Goal: Task Accomplishment & Management: Use online tool/utility

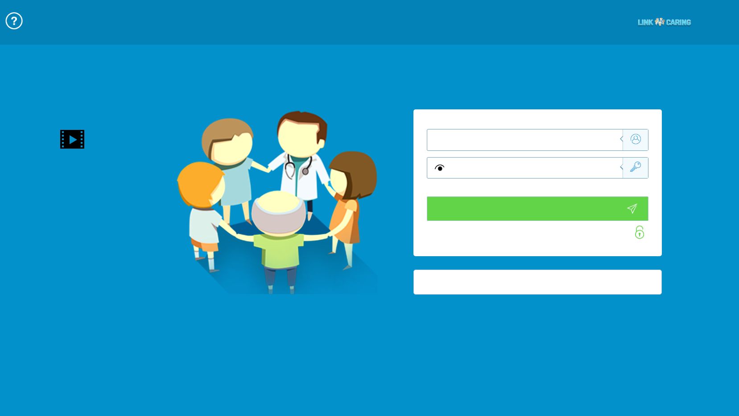
type input "התחבר עכשיו"
type input "עדיין לא? צור חשבון!"
click at [557, 138] on div at bounding box center [538, 182] width 248 height 147
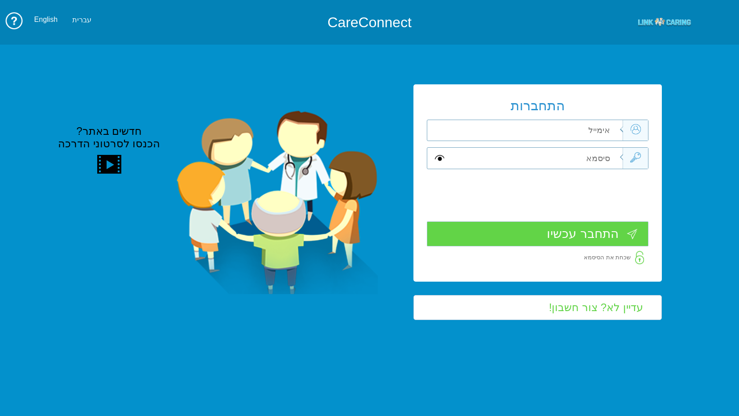
click at [557, 138] on input "text" at bounding box center [535, 130] width 175 height 21
type input "כ"
type input "frank_sha@mac.org.il"
type input "S"
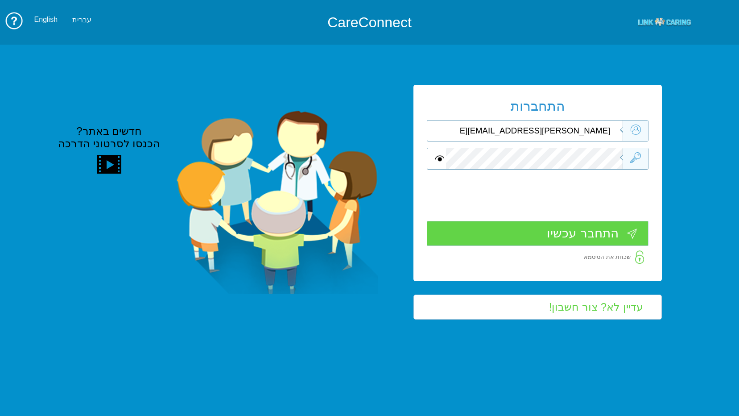
click at [586, 240] on input "התחבר עכשיו" at bounding box center [538, 233] width 222 height 25
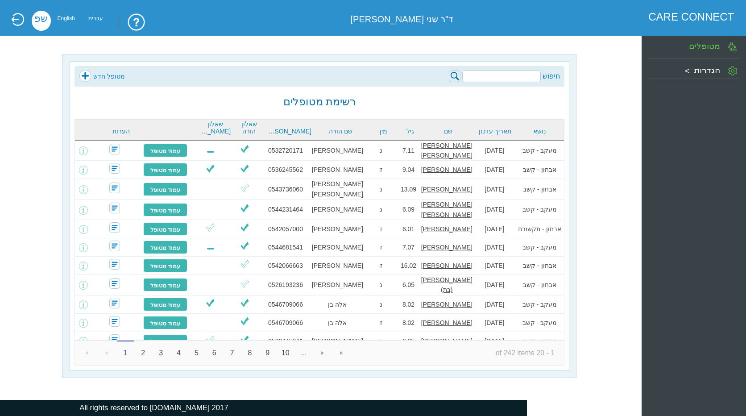
click at [492, 74] on input "search" at bounding box center [501, 76] width 79 height 12
type input "n"
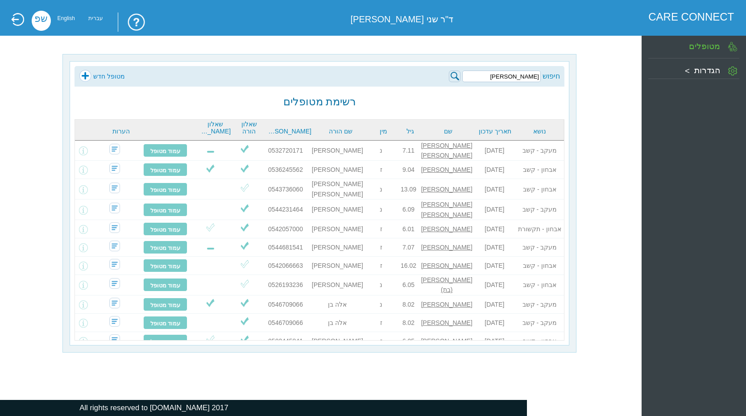
click at [454, 77] on img at bounding box center [455, 76] width 12 height 12
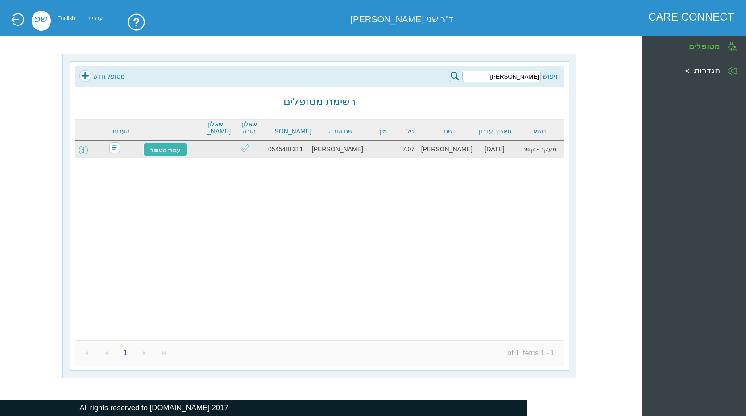
click at [88, 150] on span at bounding box center [83, 149] width 9 height 9
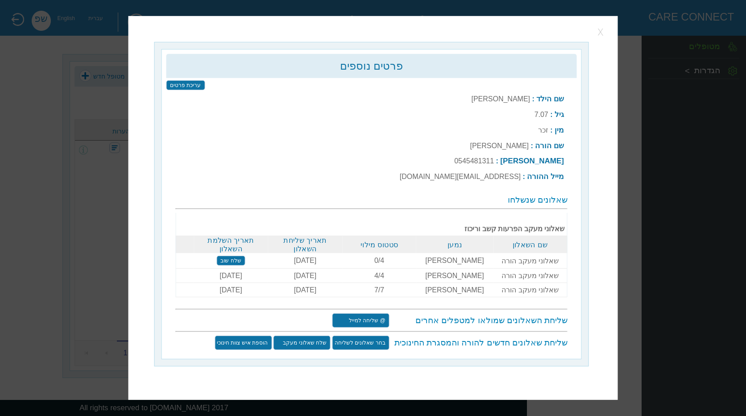
click at [601, 32] on button "button" at bounding box center [601, 31] width 13 height 13
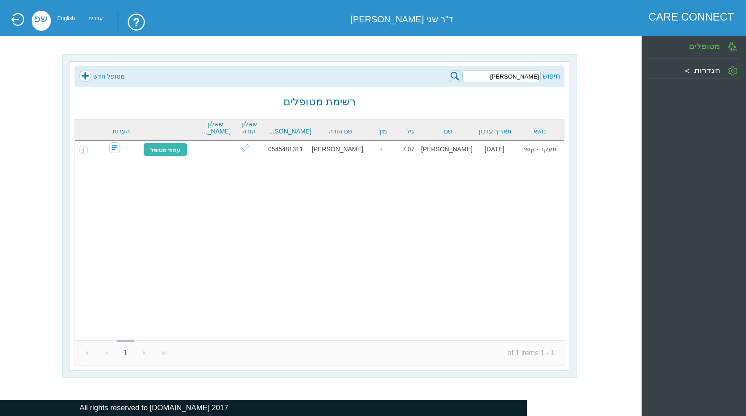
drag, startPoint x: 493, startPoint y: 79, endPoint x: 562, endPoint y: 78, distance: 68.7
click at [560, 78] on div "חיפוש [PERSON_NAME]" at bounding box center [505, 76] width 112 height 13
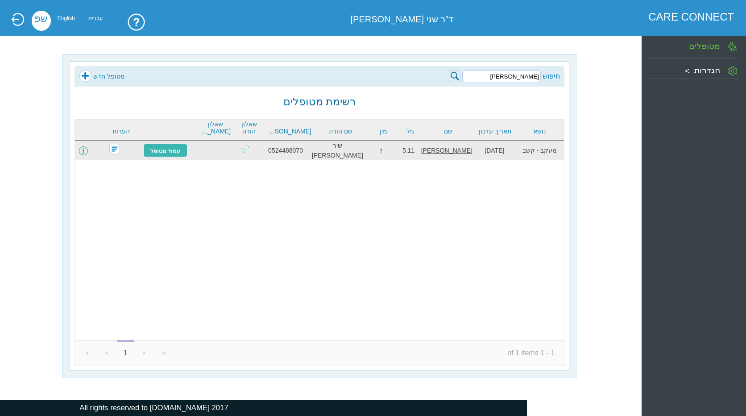
click at [88, 149] on span at bounding box center [83, 150] width 9 height 9
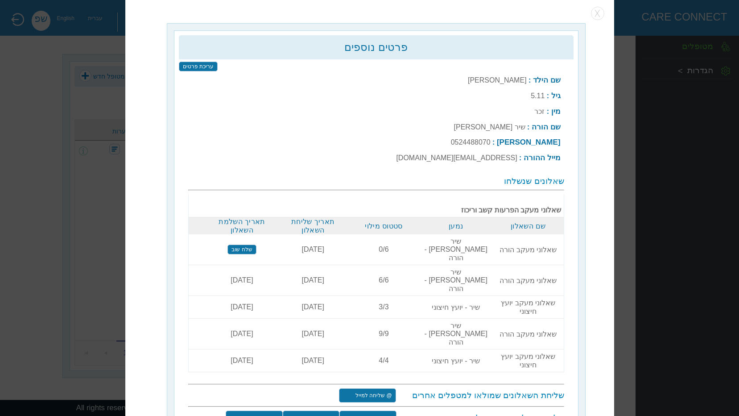
scroll to position [3, 0]
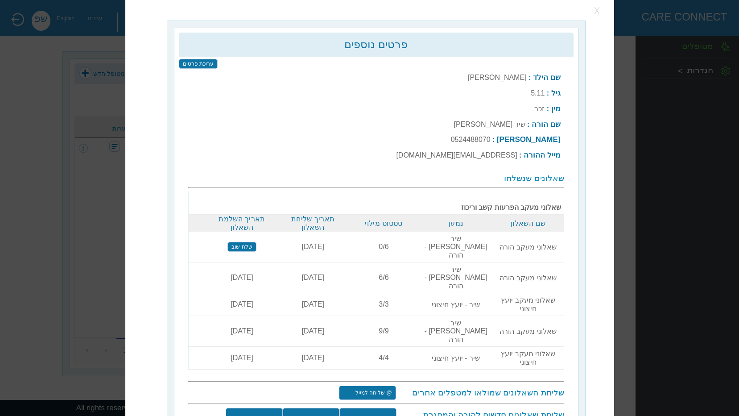
click at [595, 8] on button "button" at bounding box center [597, 10] width 13 height 13
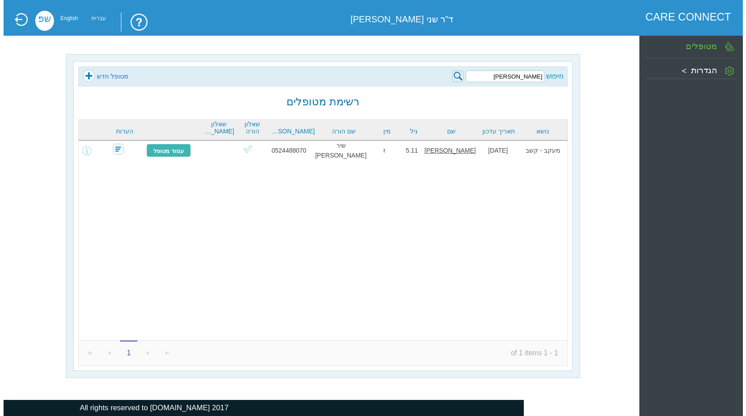
scroll to position [0, 0]
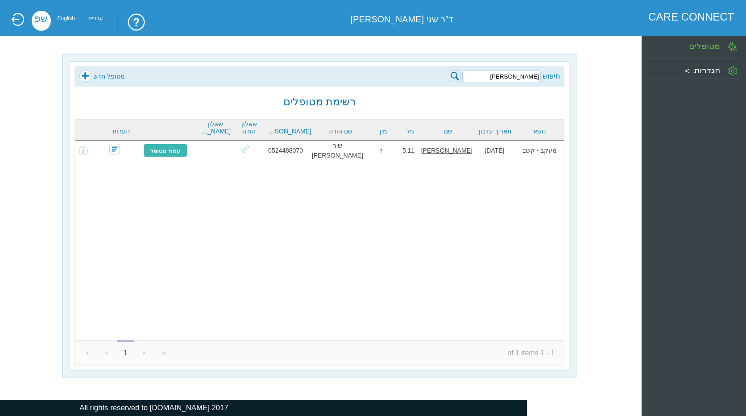
drag, startPoint x: 516, startPoint y: 76, endPoint x: 583, endPoint y: 79, distance: 67.4
click at [563, 71] on div "חיפוש [PERSON_NAME] חדש" at bounding box center [319, 76] width 490 height 21
type input "[PERSON_NAME]"
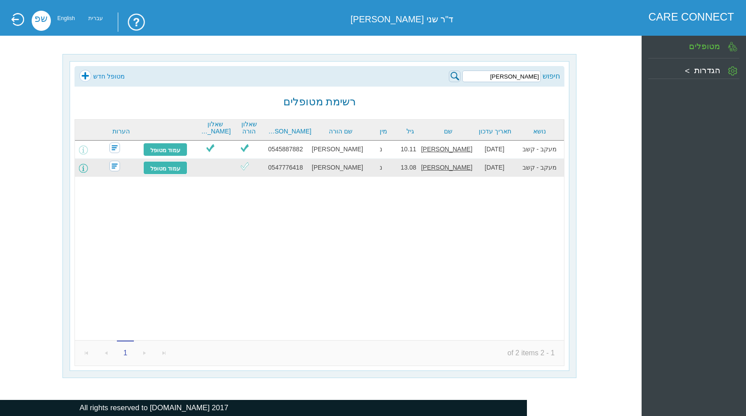
click at [88, 169] on span at bounding box center [83, 168] width 9 height 9
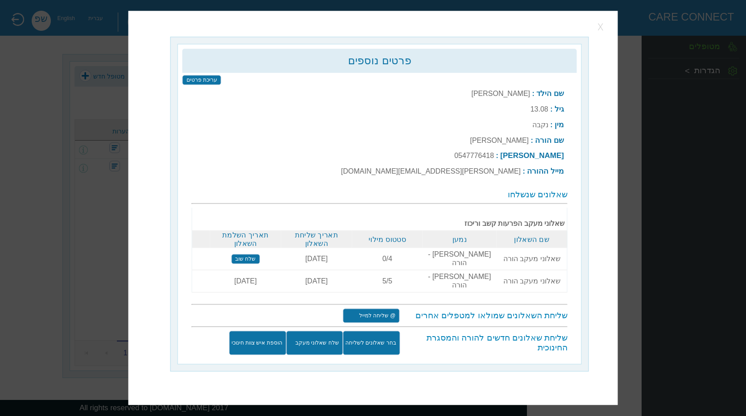
click at [602, 33] on button "button" at bounding box center [601, 26] width 13 height 13
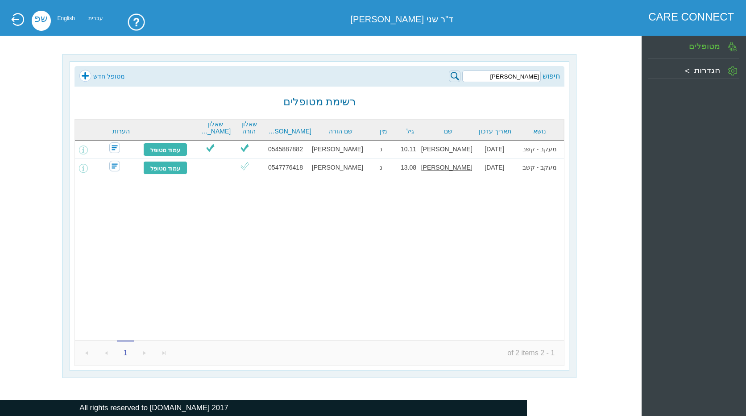
click at [17, 21] on link at bounding box center [17, 19] width 16 height 14
